Goal: Task Accomplishment & Management: Use online tool/utility

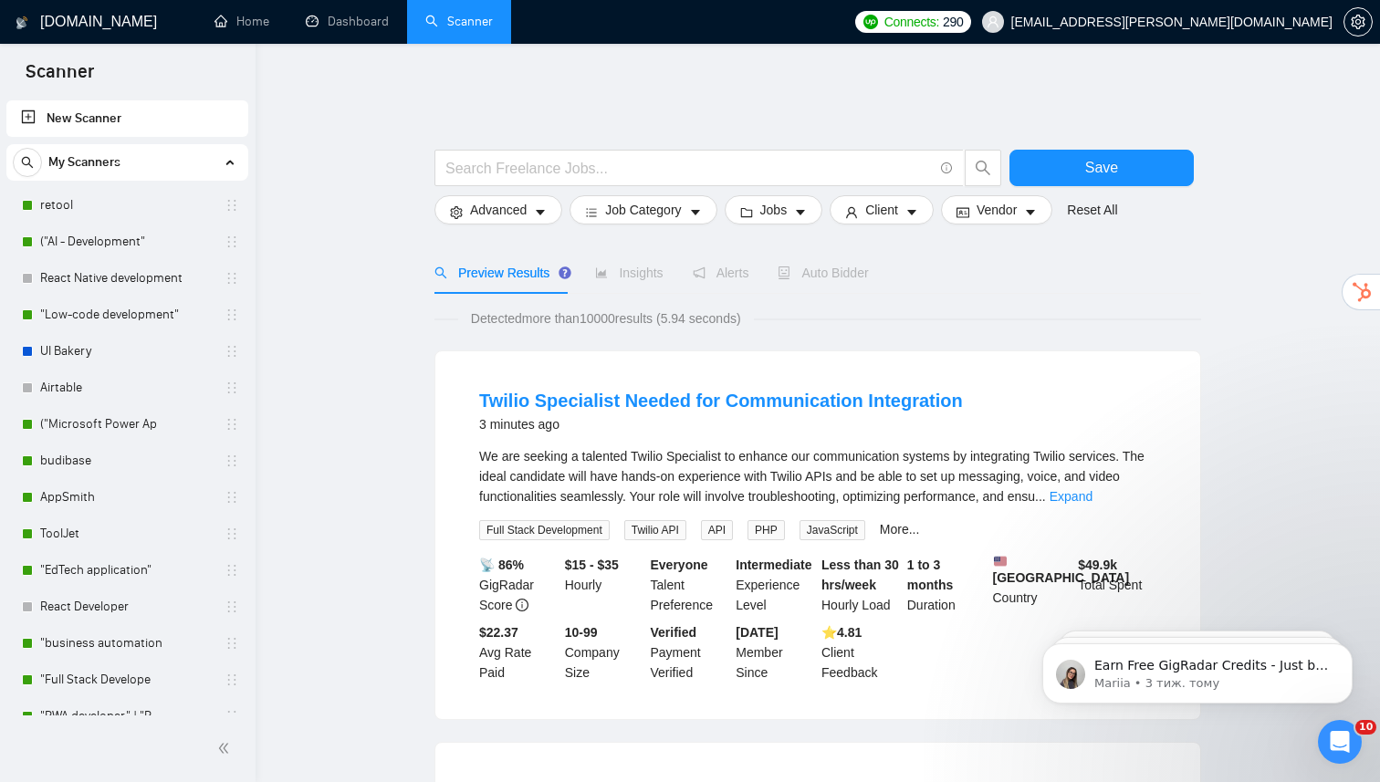
scroll to position [22, 0]
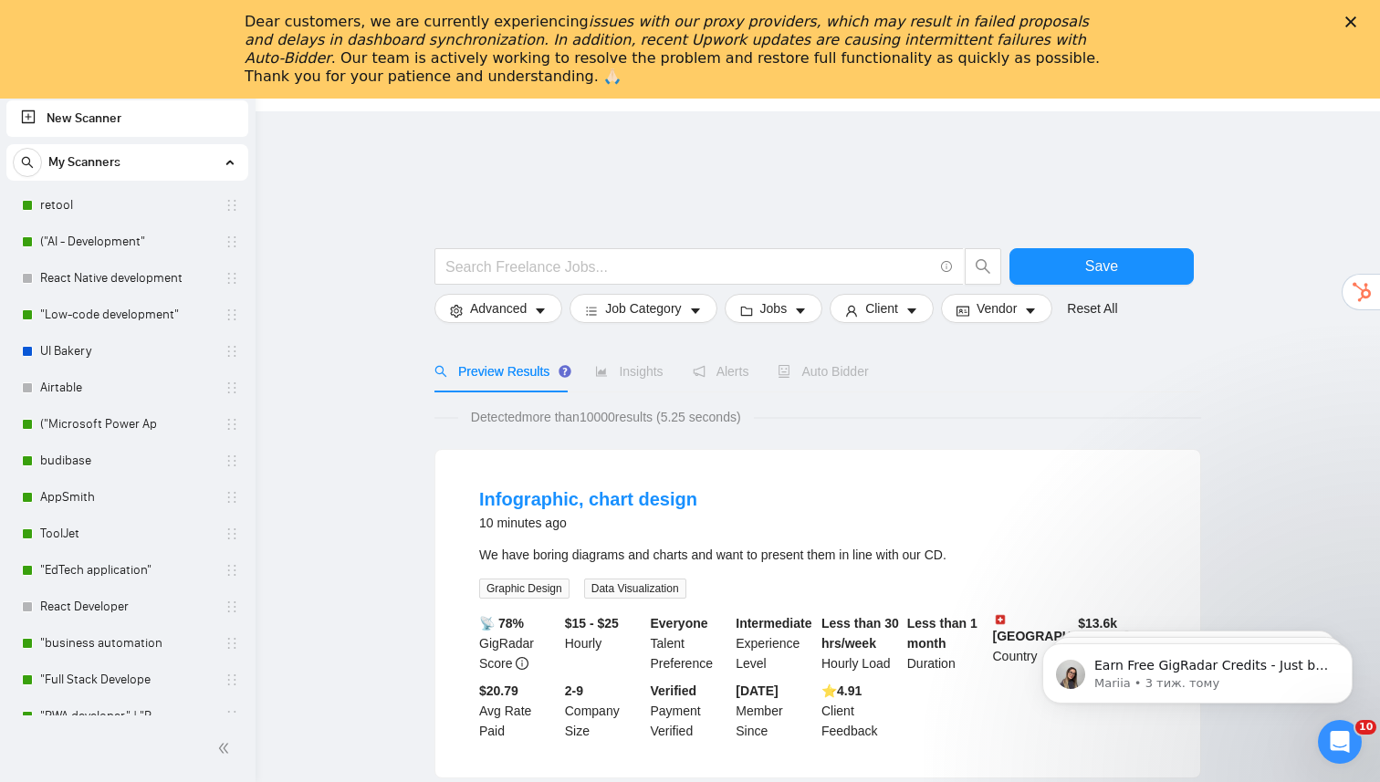
click at [1353, 23] on icon "Закрити" at bounding box center [1350, 21] width 11 height 11
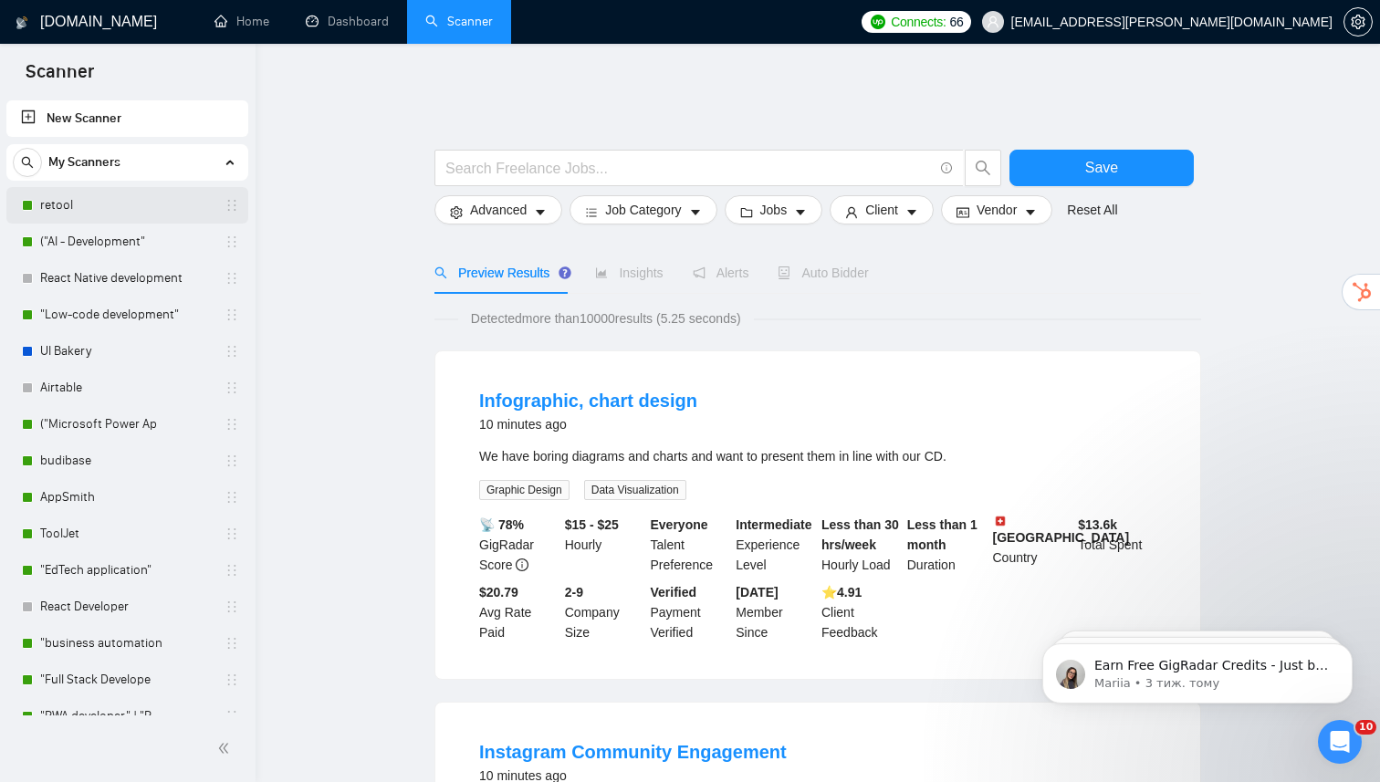
click at [125, 210] on link "retool" at bounding box center [126, 205] width 173 height 37
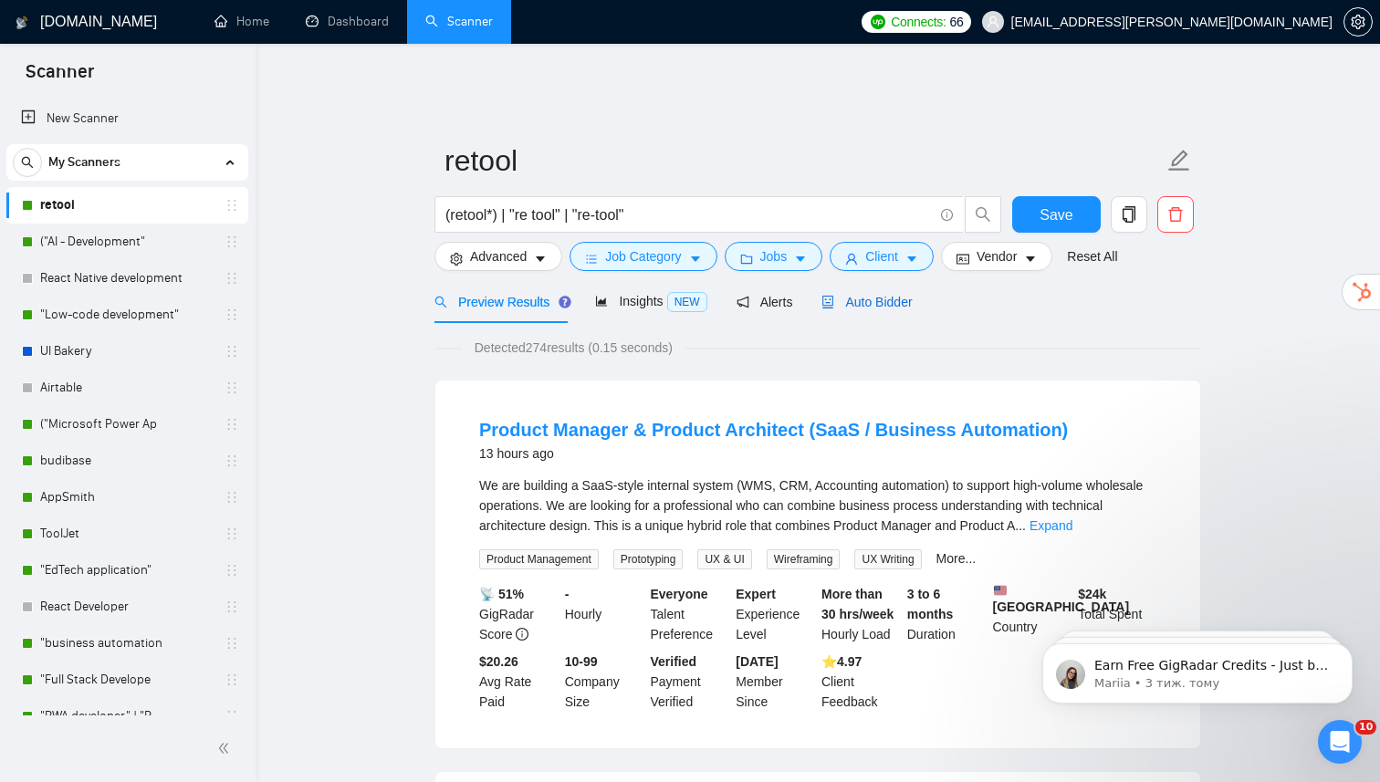
click at [850, 295] on span "Auto Bidder" at bounding box center [866, 302] width 90 height 15
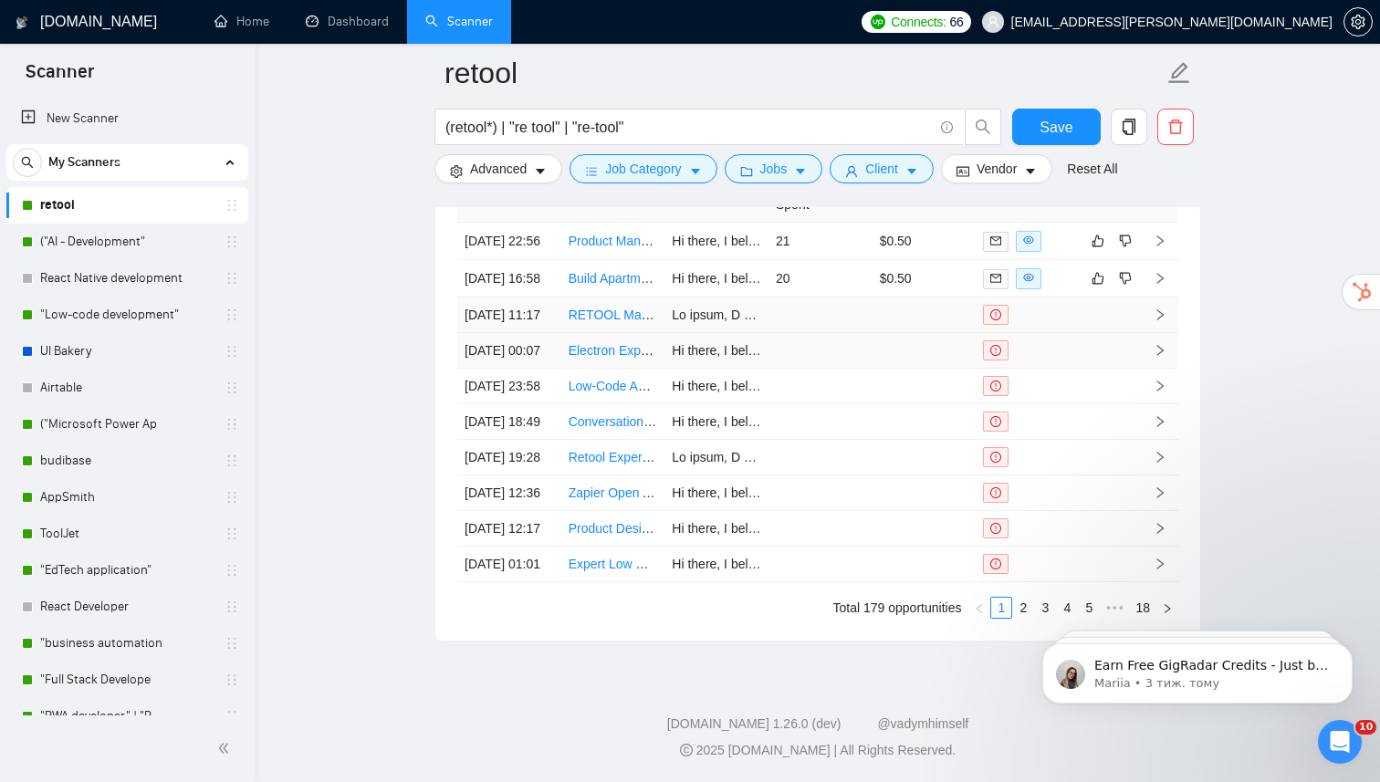
scroll to position [4168, 0]
click at [137, 243] on link "("AI - Development"" at bounding box center [126, 242] width 173 height 37
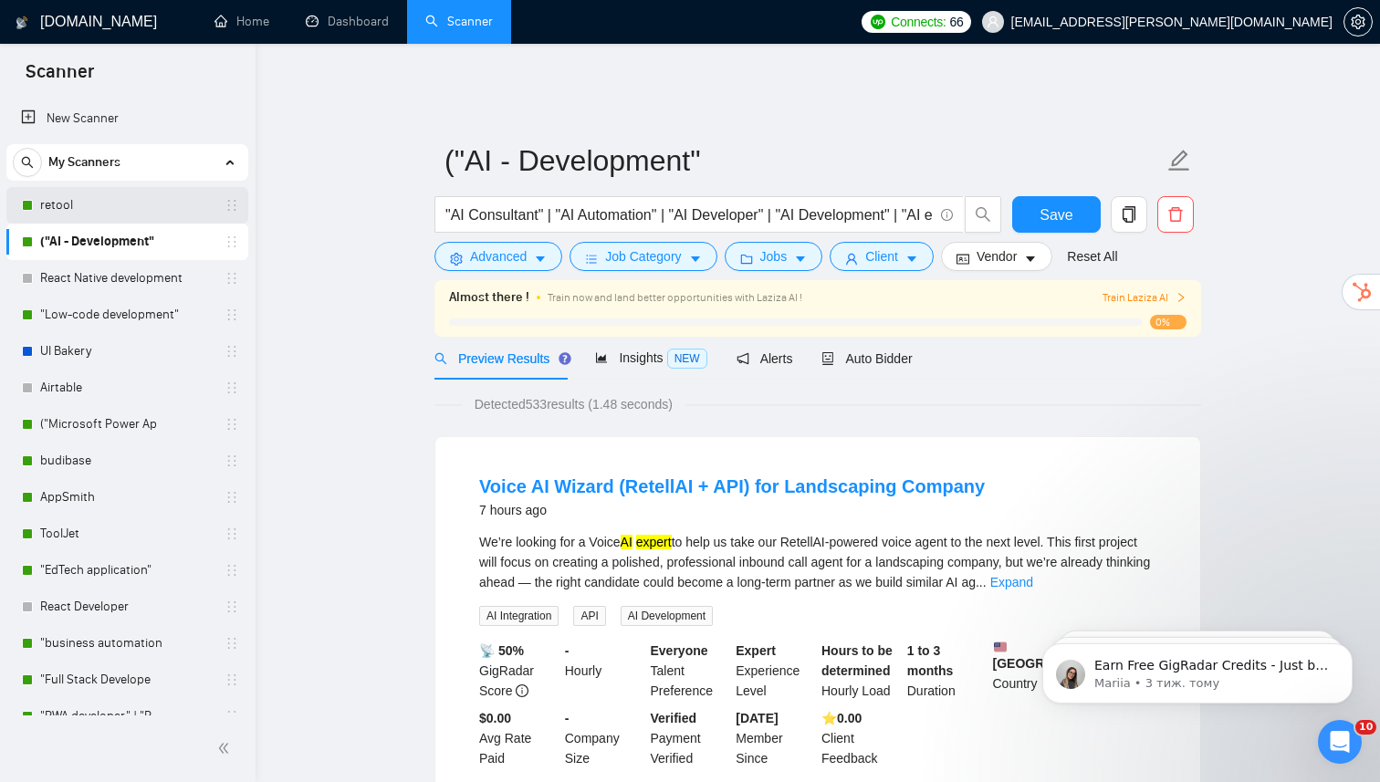
click at [160, 204] on link "retool" at bounding box center [126, 205] width 173 height 37
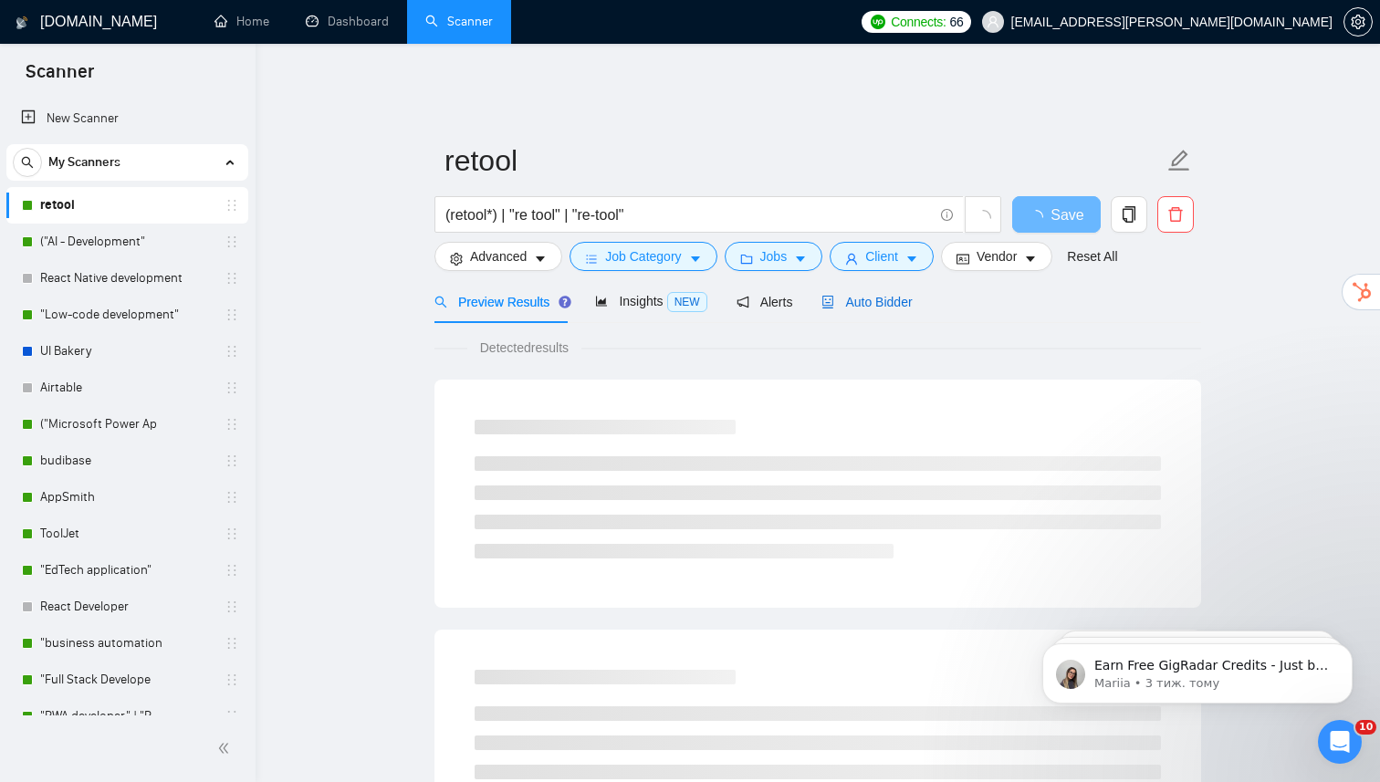
click at [865, 295] on span "Auto Bidder" at bounding box center [866, 302] width 90 height 15
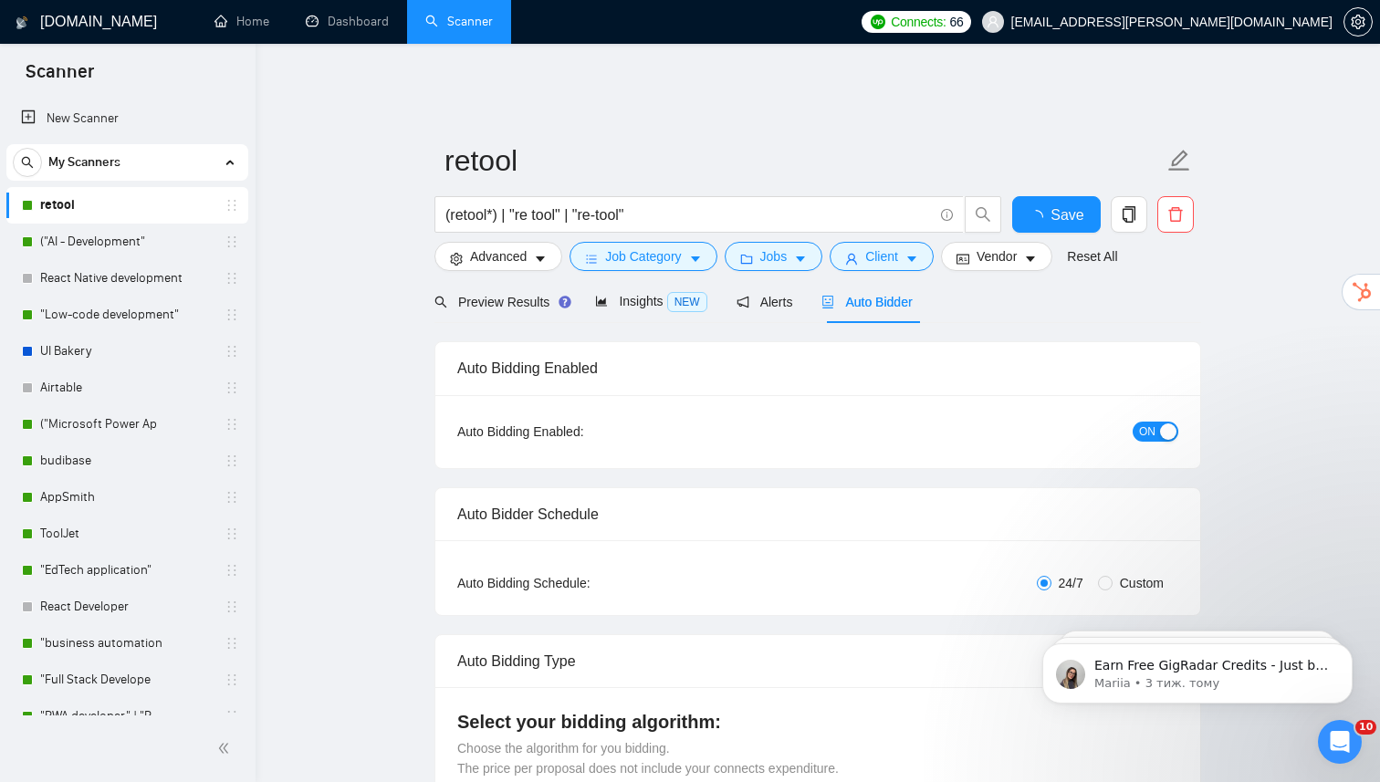
checkbox input "true"
